Goal: Transaction & Acquisition: Purchase product/service

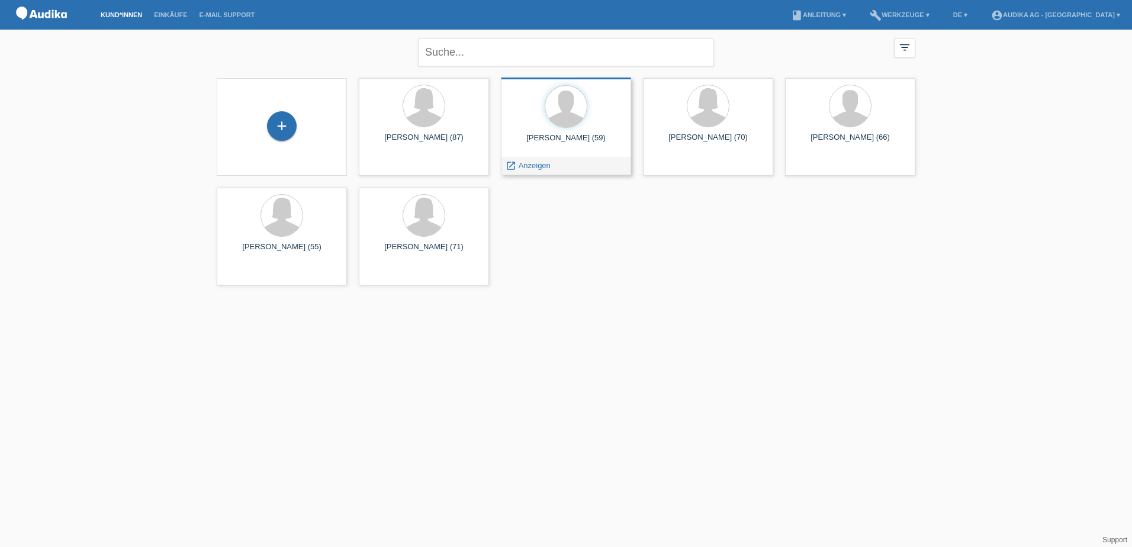
click at [566, 133] on div "[PERSON_NAME] (59) launch Anzeigen" at bounding box center [566, 127] width 130 height 98
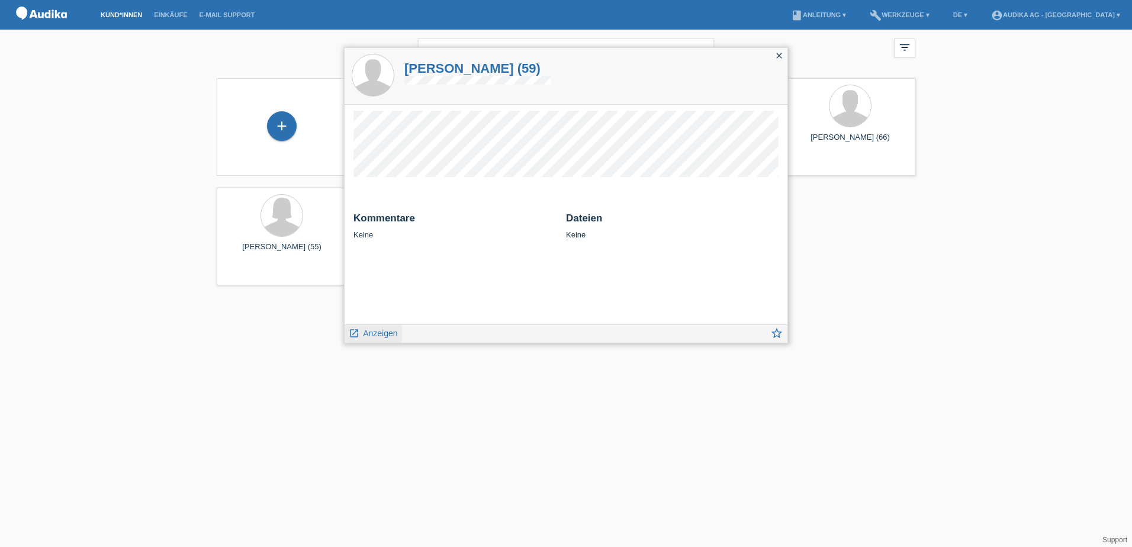
click at [386, 330] on span "Anzeigen" at bounding box center [380, 333] width 34 height 9
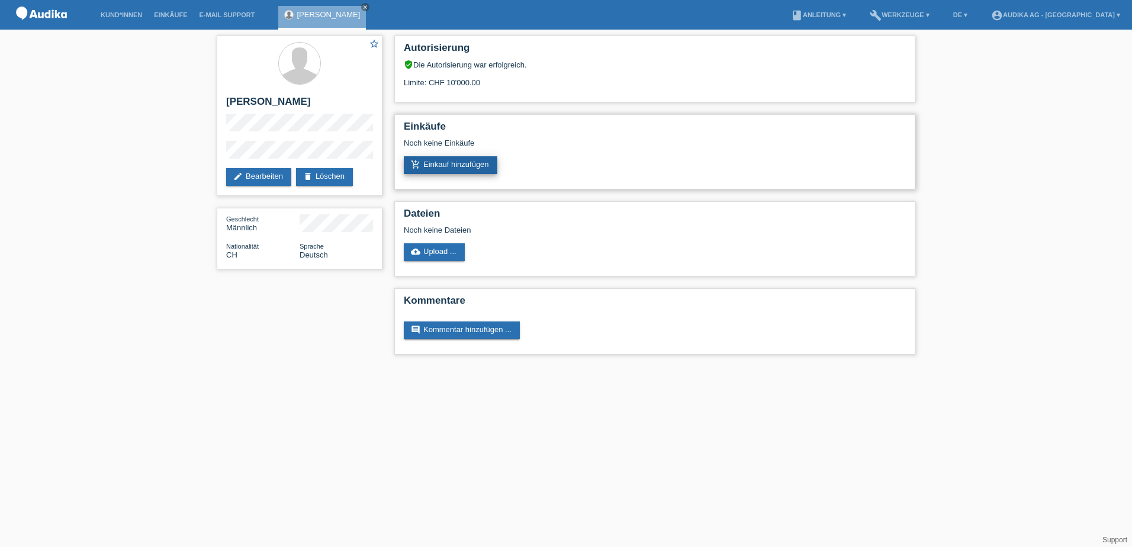
click at [468, 169] on link "add_shopping_cart Einkauf hinzufügen" at bounding box center [451, 165] width 94 height 18
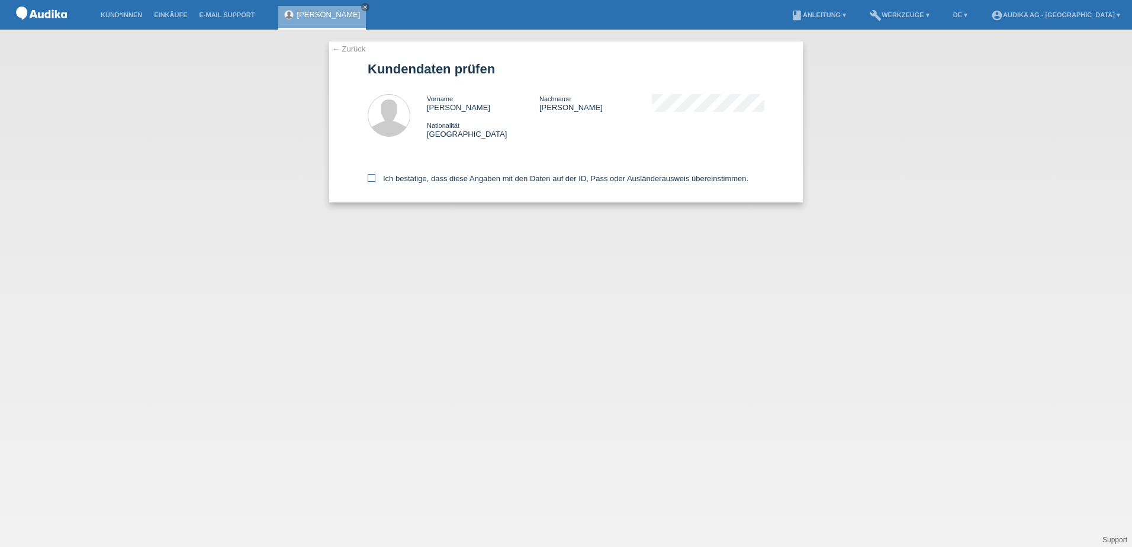
click at [370, 178] on icon at bounding box center [372, 178] width 8 height 8
click at [370, 178] on input "Ich bestätige, dass diese Angaben mit den Daten auf der ID, Pass oder Ausländer…" at bounding box center [372, 178] width 8 height 8
checkbox input "true"
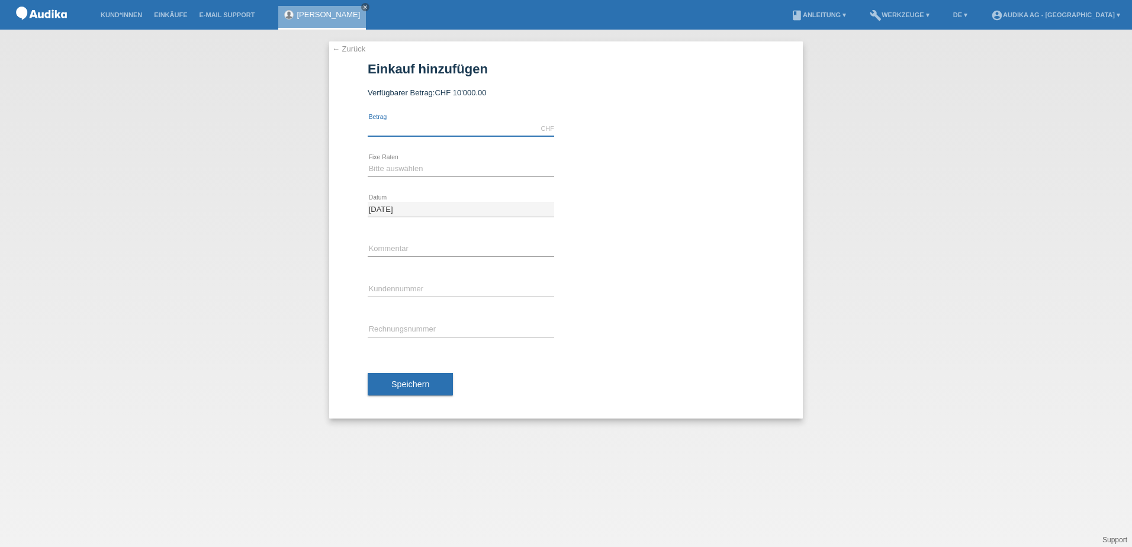
click at [413, 130] on input "text" at bounding box center [461, 128] width 186 height 15
type input "8569.00"
click at [420, 167] on select "Bitte auswählen 12 Raten 24 Raten" at bounding box center [461, 169] width 186 height 14
select select "177"
click at [368, 162] on select "Bitte auswählen 12 Raten 24 Raten" at bounding box center [461, 169] width 186 height 14
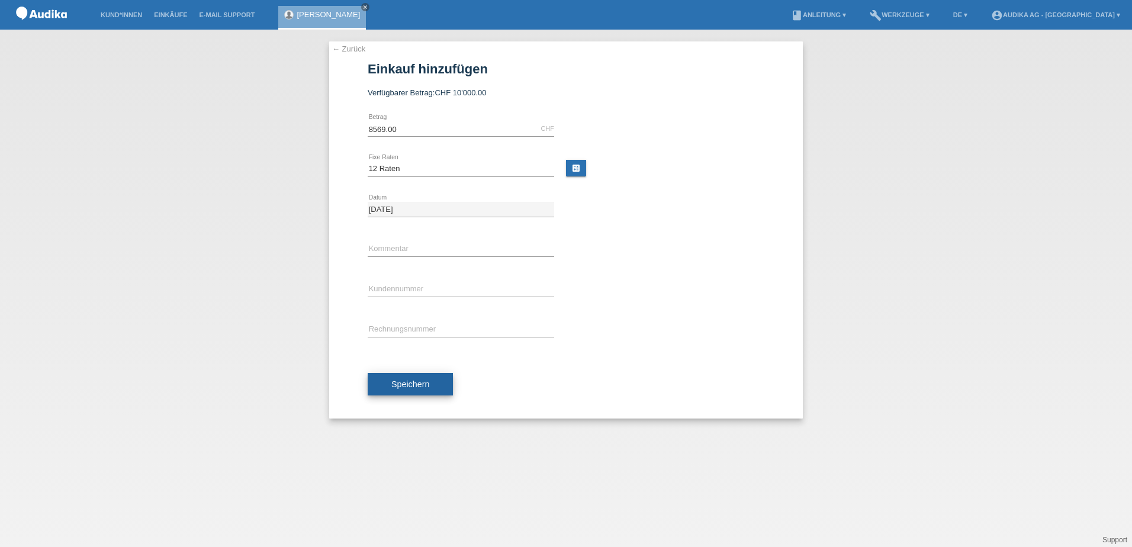
click at [427, 385] on span "Speichern" at bounding box center [410, 383] width 38 height 9
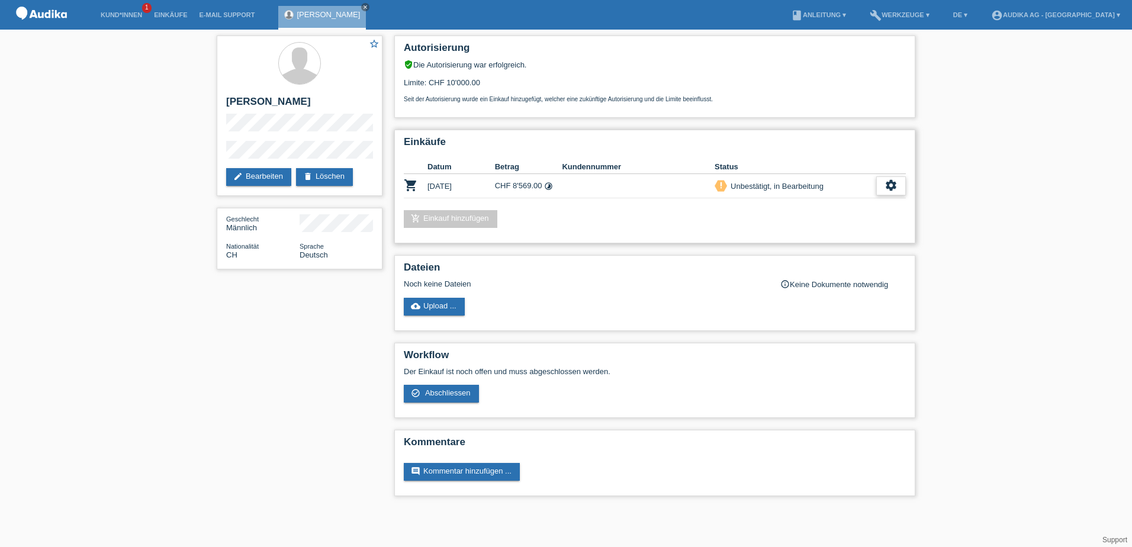
click at [892, 186] on icon "settings" at bounding box center [890, 185] width 13 height 13
click at [793, 241] on span "Abschliessen" at bounding box center [796, 240] width 49 height 14
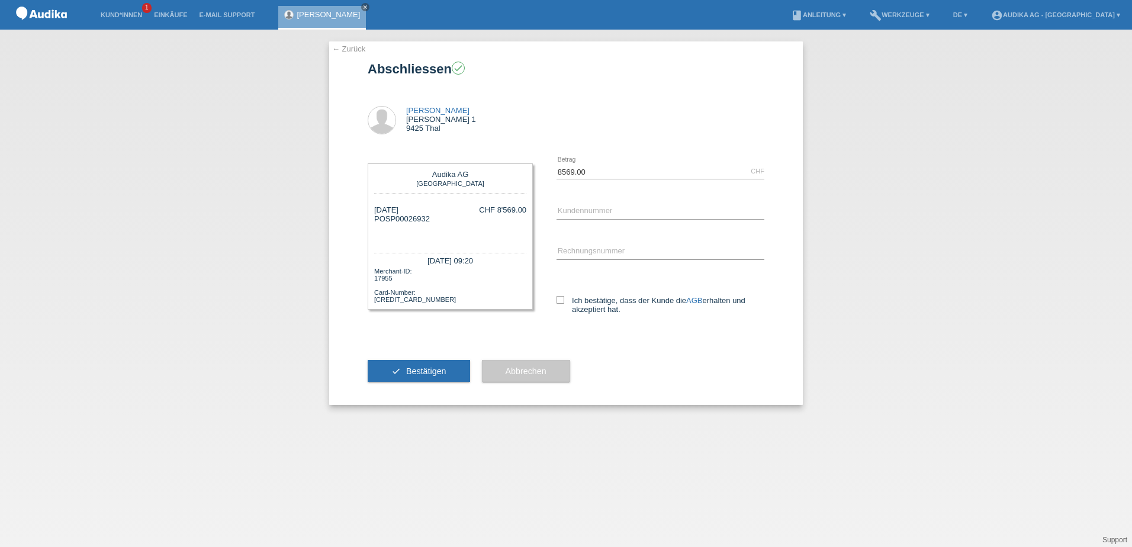
drag, startPoint x: 430, startPoint y: 218, endPoint x: 376, endPoint y: 221, distance: 53.9
click at [376, 221] on div "02.09.2025 POSP00026932 CHF 8'569.00" at bounding box center [450, 223] width 152 height 36
copy div "POSP00026932"
click at [444, 229] on div "02.09.2025 POSP00026932 CHF 8'569.00" at bounding box center [450, 223] width 152 height 36
drag, startPoint x: 387, startPoint y: 219, endPoint x: 429, endPoint y: 219, distance: 42.6
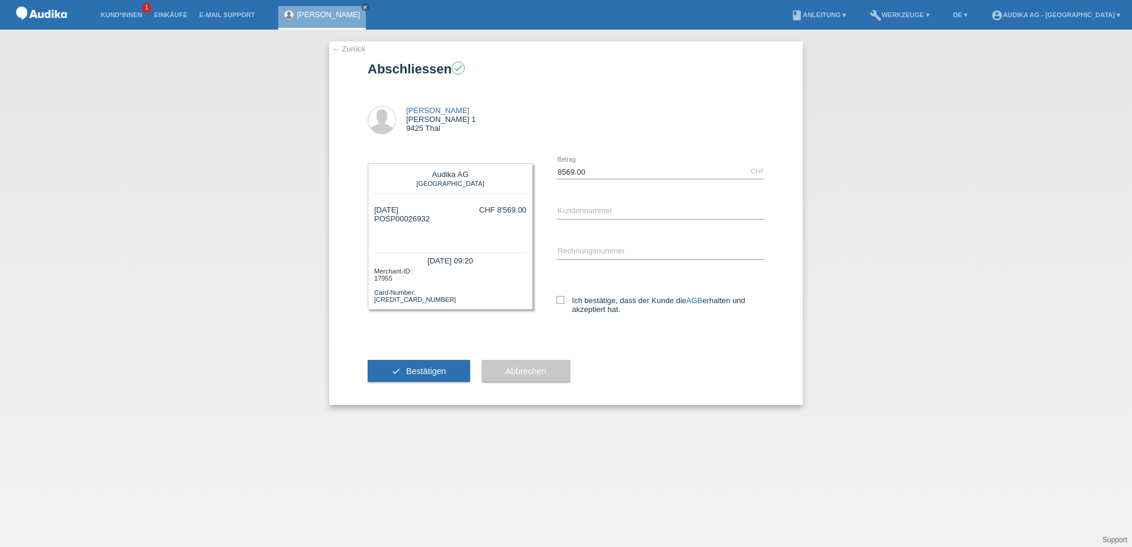
click at [429, 219] on div "02.09.2025 POSP00026932" at bounding box center [402, 223] width 56 height 36
copy div "SP00026932"
click at [648, 201] on div "error Kundennummer" at bounding box center [660, 212] width 208 height 40
click at [619, 205] on input "C" at bounding box center [660, 211] width 208 height 15
click at [617, 215] on input "C" at bounding box center [660, 211] width 208 height 15
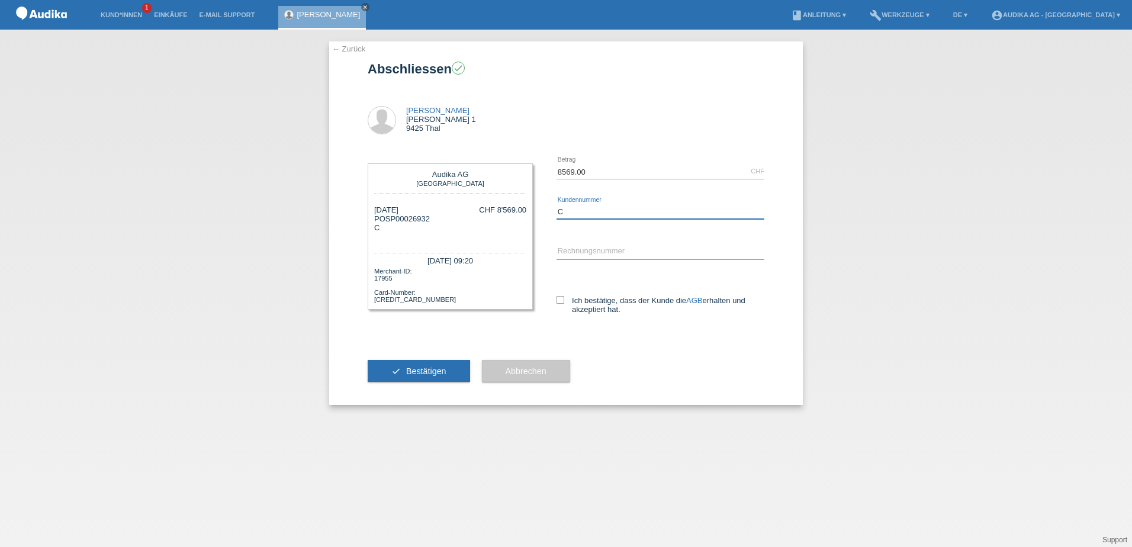
paste input "14802673"
type input "C14802673"
click at [607, 252] on input "SOI" at bounding box center [660, 251] width 208 height 15
click at [652, 239] on div "SOI error Rechnungsnummer" at bounding box center [660, 252] width 208 height 40
click at [624, 254] on input "SOI" at bounding box center [660, 251] width 208 height 15
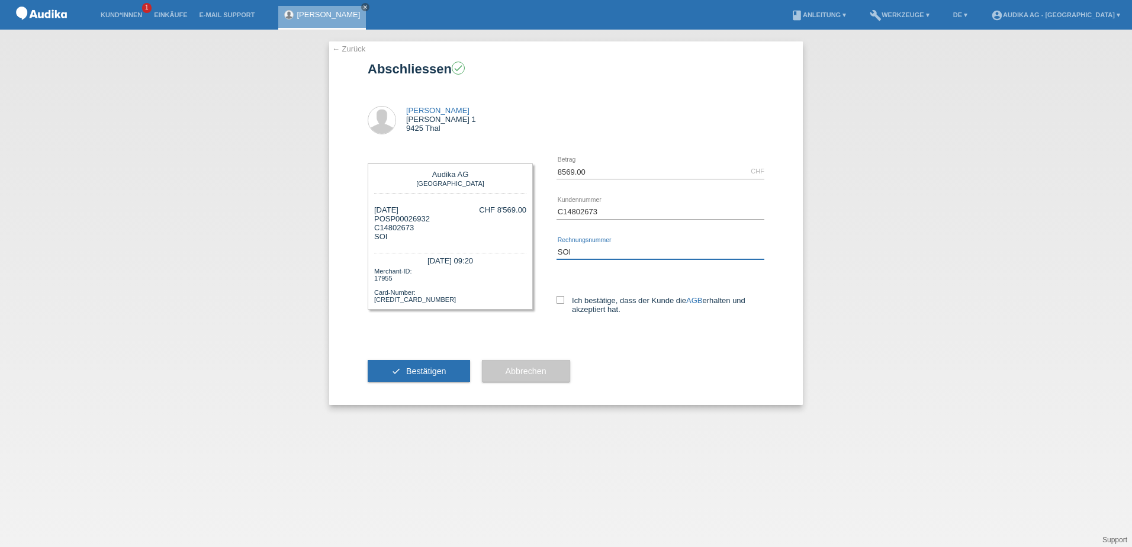
paste input "000349978"
type input "SOI000349978"
click at [562, 301] on icon at bounding box center [560, 300] width 8 height 8
click at [562, 301] on input "Ich bestätige, dass der Kunde die AGB erhalten und akzeptiert hat." at bounding box center [560, 300] width 8 height 8
checkbox input "true"
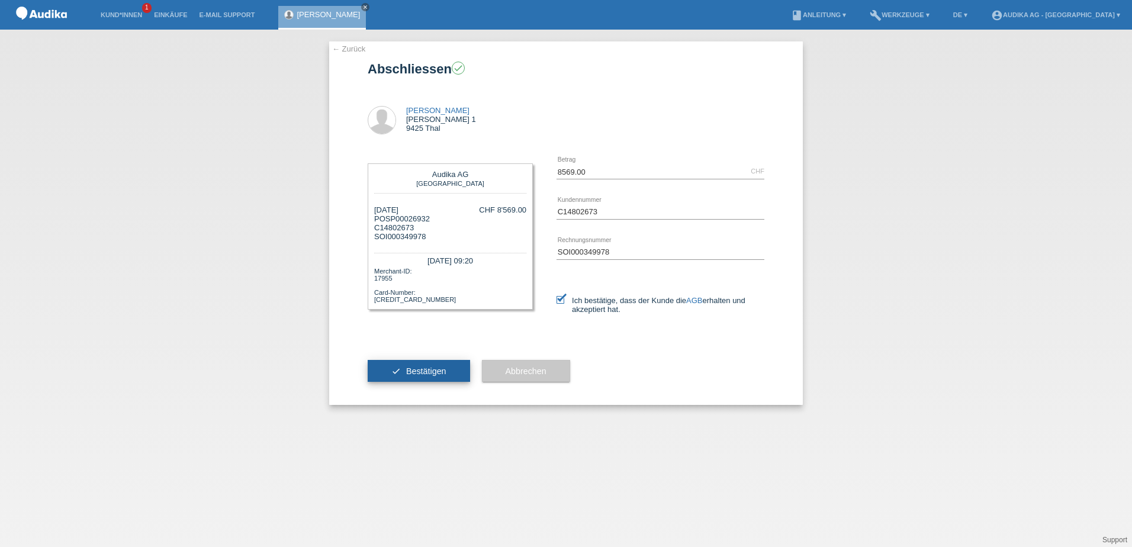
click at [439, 372] on span "Bestätigen" at bounding box center [426, 370] width 40 height 9
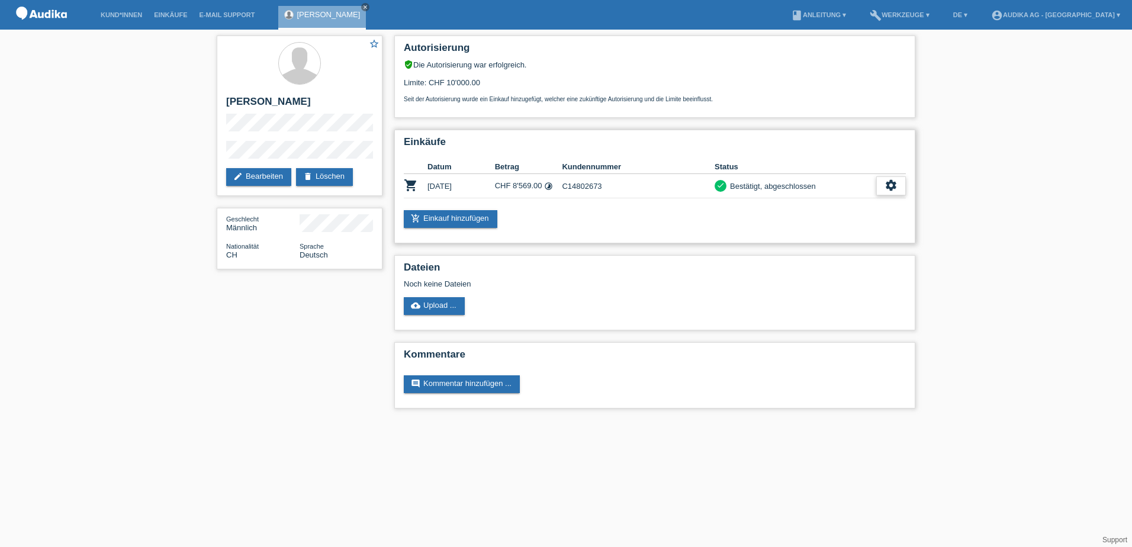
click at [890, 192] on div "settings" at bounding box center [891, 185] width 30 height 19
click at [840, 222] on icon "get_app" at bounding box center [842, 222] width 12 height 12
click at [884, 184] on icon "settings" at bounding box center [890, 185] width 13 height 13
click at [895, 238] on icon "get_app" at bounding box center [896, 240] width 12 height 12
